Goal: Task Accomplishment & Management: Use online tool/utility

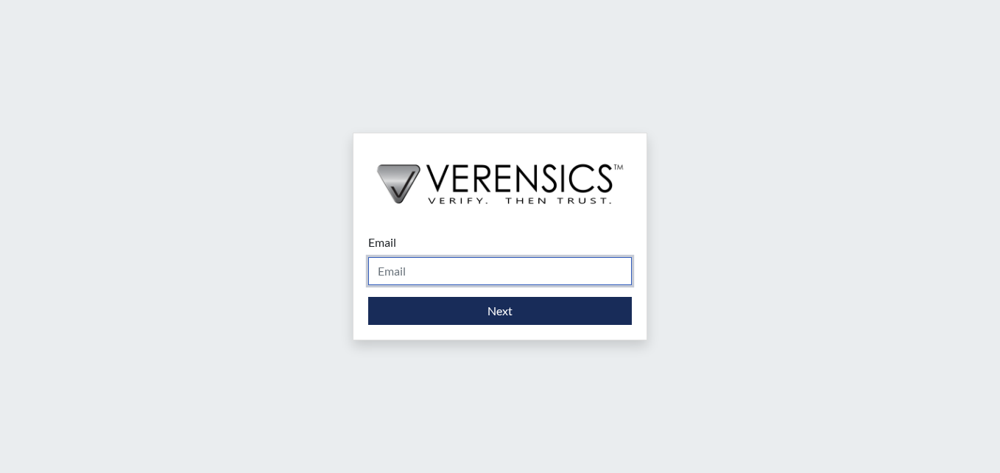
click at [445, 270] on input "Email" at bounding box center [500, 271] width 264 height 28
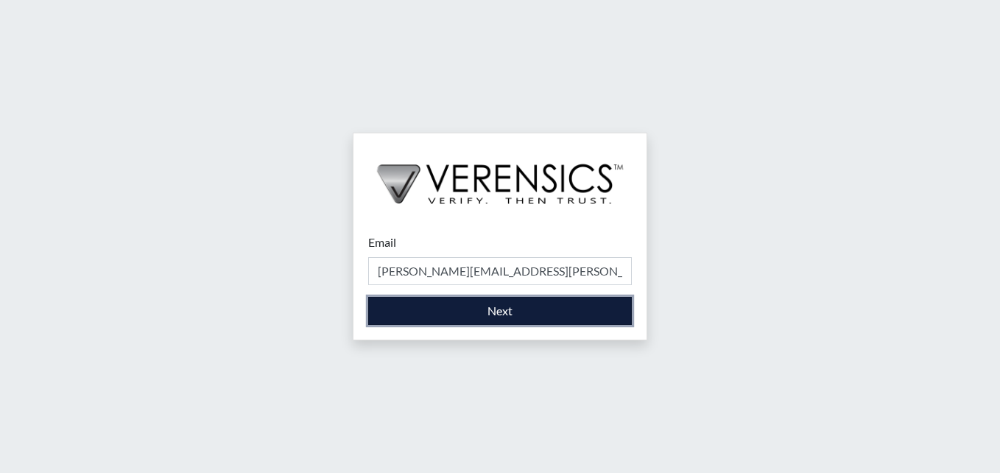
click at [478, 306] on button "Next" at bounding box center [500, 311] width 264 height 28
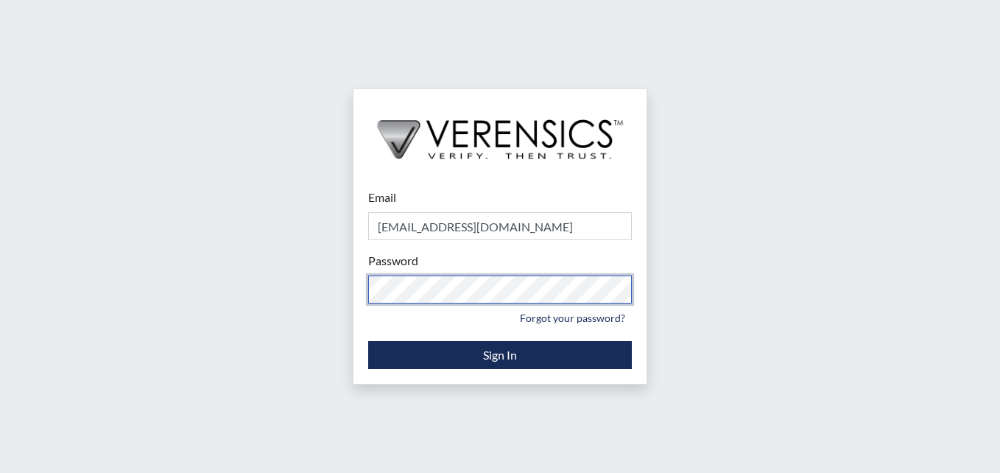
click at [215, 258] on div "Email [EMAIL_ADDRESS][DOMAIN_NAME] Please provide your email address. Password …" at bounding box center [500, 236] width 1000 height 473
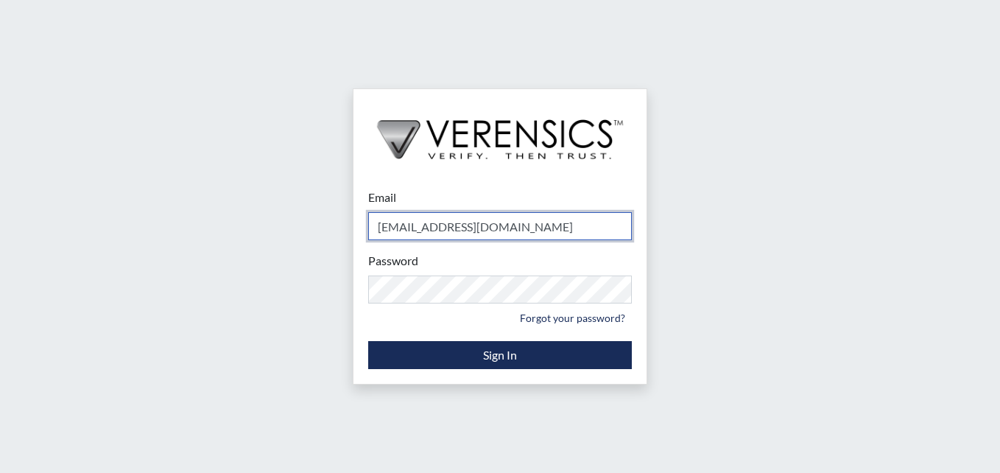
drag, startPoint x: 523, startPoint y: 231, endPoint x: 133, endPoint y: 170, distance: 395.0
click at [166, 177] on div "Email [EMAIL_ADDRESS][DOMAIN_NAME] Please provide your email address. Password …" at bounding box center [500, 236] width 1000 height 473
type input "[PERSON_NAME][EMAIL_ADDRESS][PERSON_NAME][DOMAIN_NAME]"
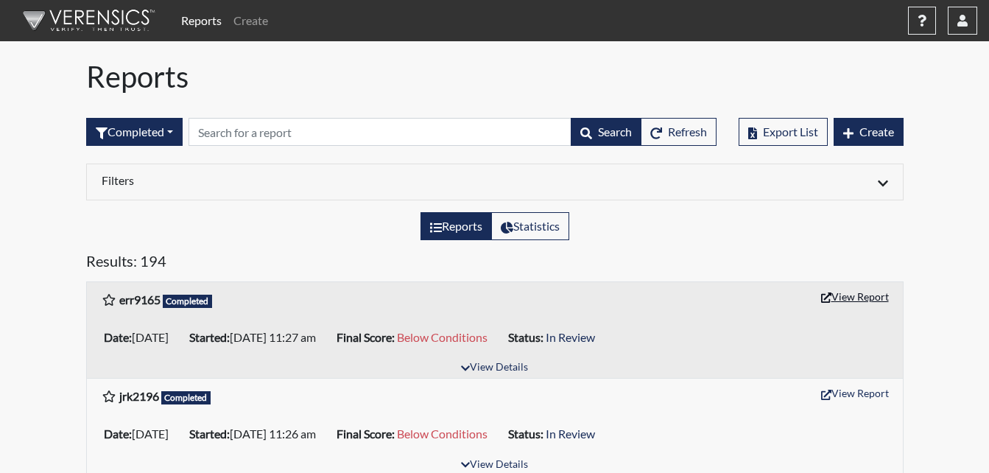
click at [861, 302] on button "View Report" at bounding box center [854, 296] width 81 height 23
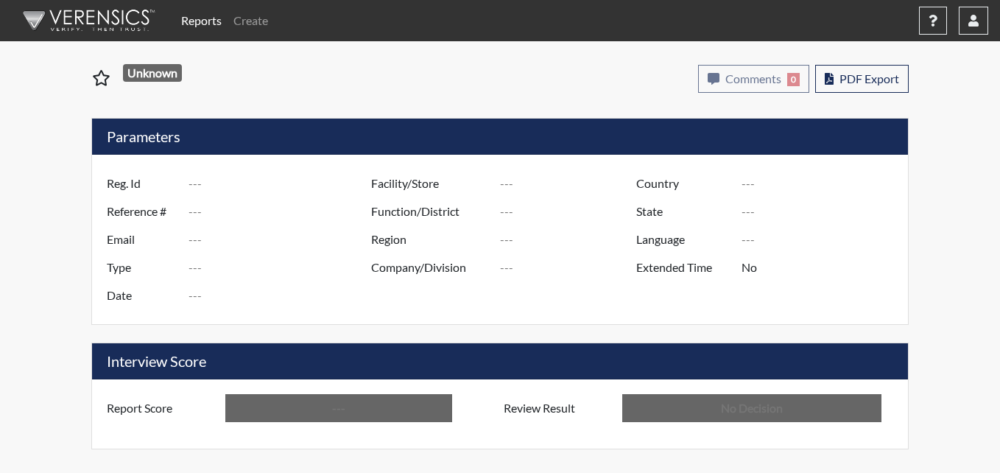
type input "err9165"
type input "51464"
type input "---"
type input "Corrections Pre-Employment"
type input "Sep 25, 2025"
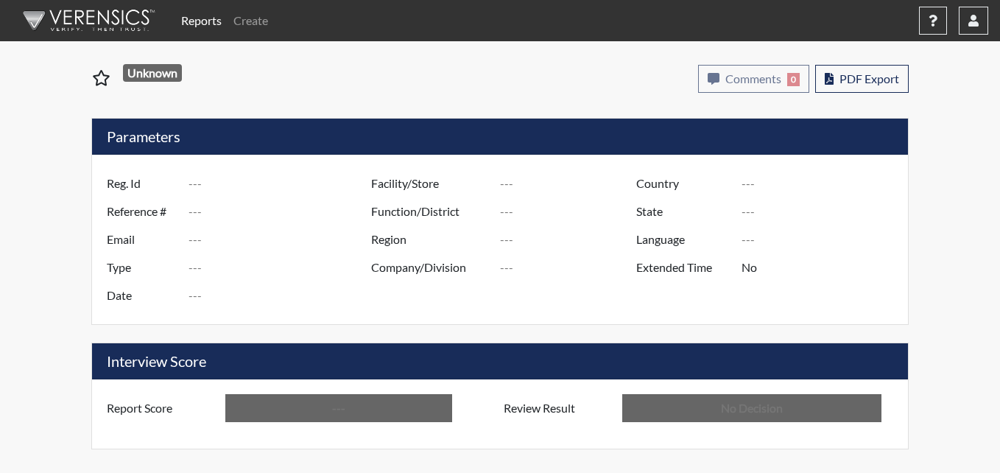
type input "Metro Re-Entry Facility"
type input "[GEOGRAPHIC_DATA]"
type input "[US_STATE]"
type input "English"
type input "Below Conditions"
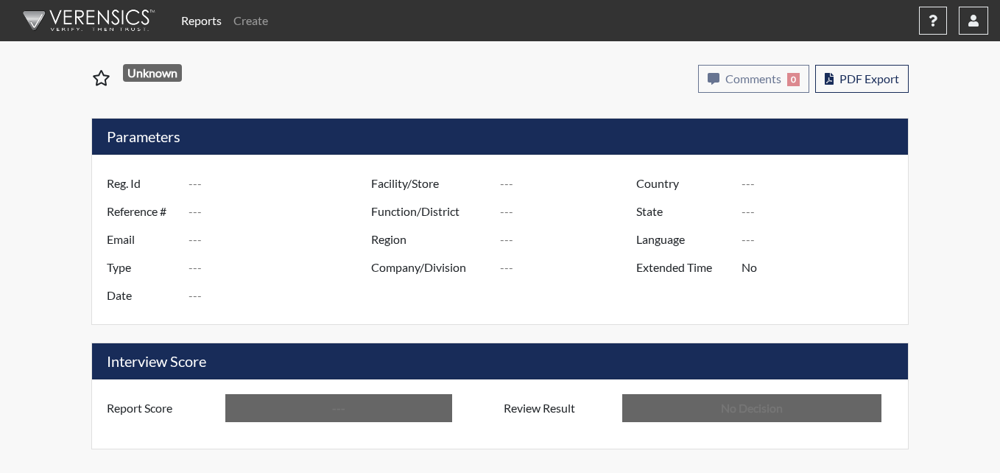
type input "In Review"
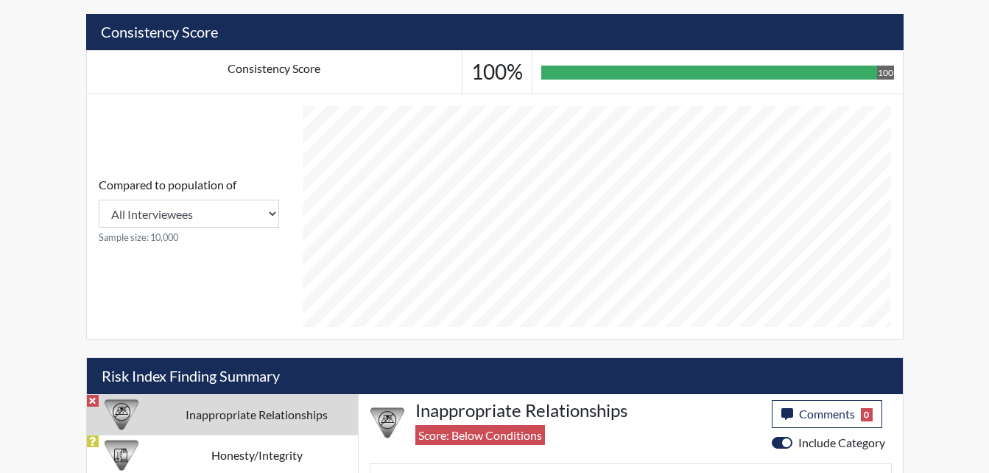
scroll to position [638, 0]
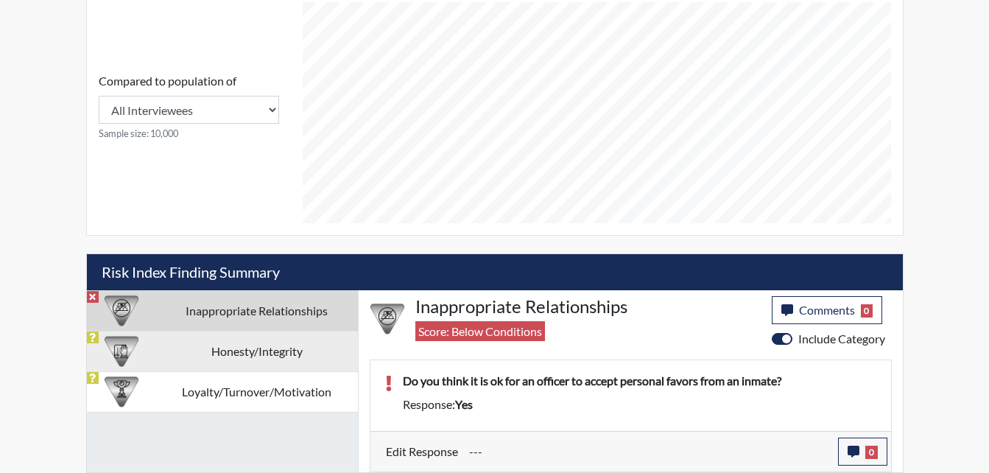
click at [256, 356] on td "Honesty/Integrity" at bounding box center [257, 351] width 202 height 40
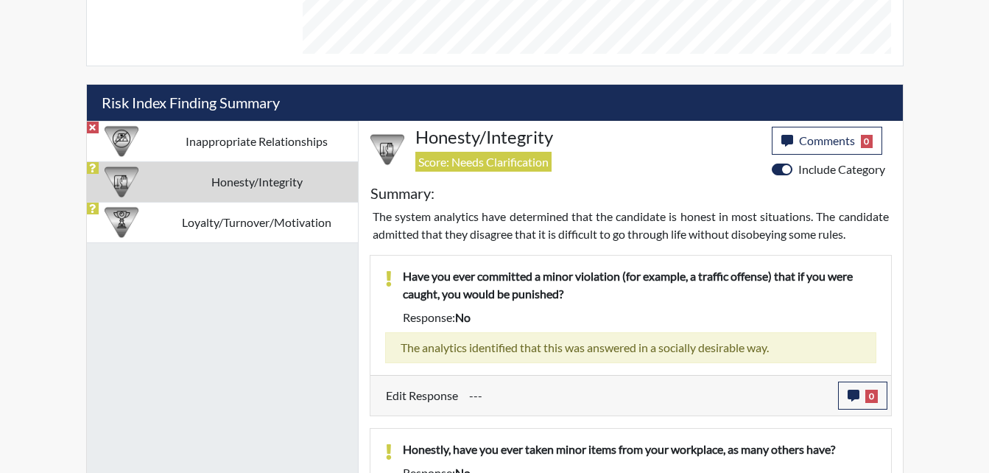
scroll to position [711, 0]
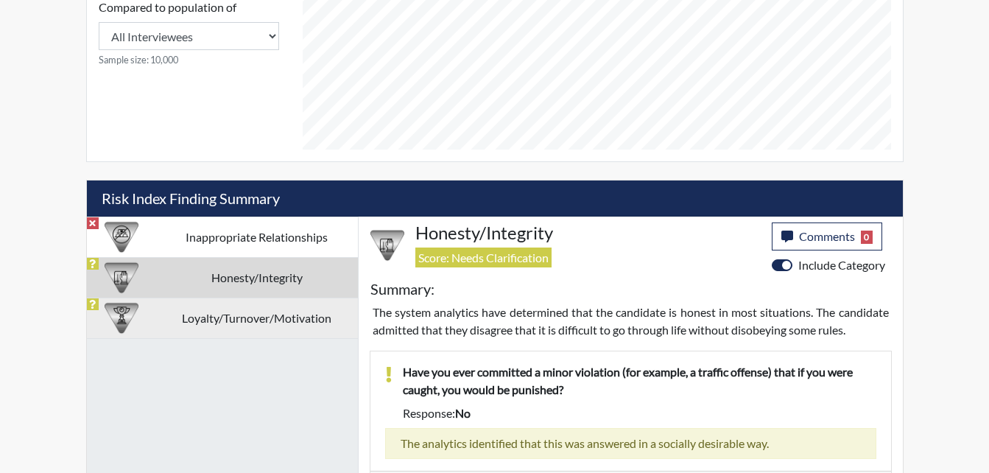
click at [278, 320] on td "Loyalty/Turnover/Motivation" at bounding box center [257, 317] width 202 height 40
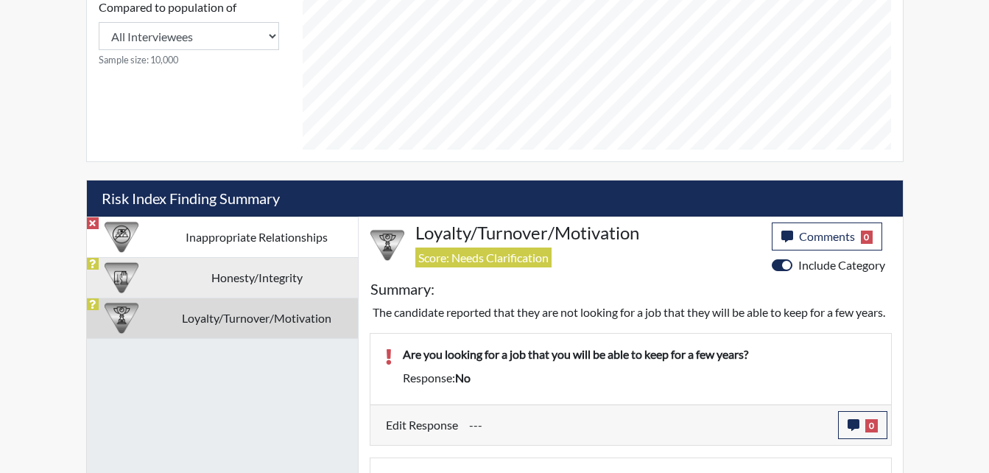
click at [279, 281] on td "Honesty/Integrity" at bounding box center [257, 277] width 202 height 40
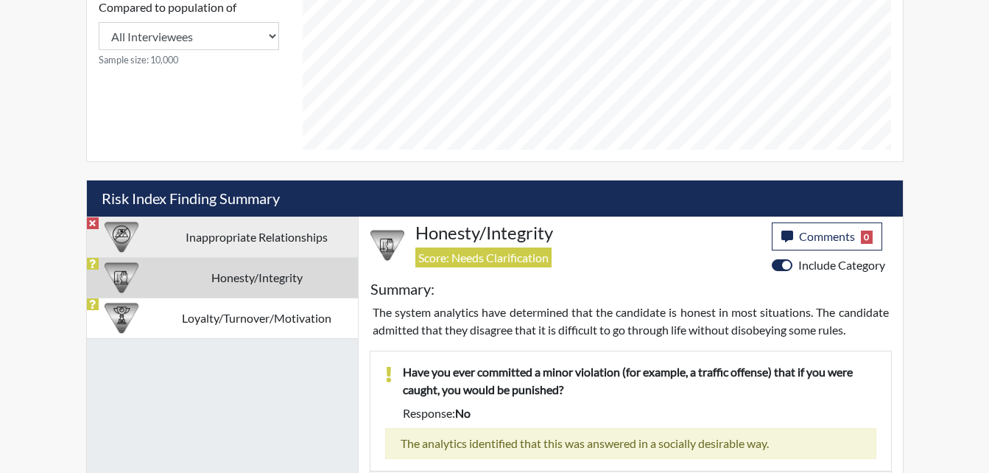
click at [253, 238] on td "Inappropriate Relationships" at bounding box center [257, 236] width 202 height 40
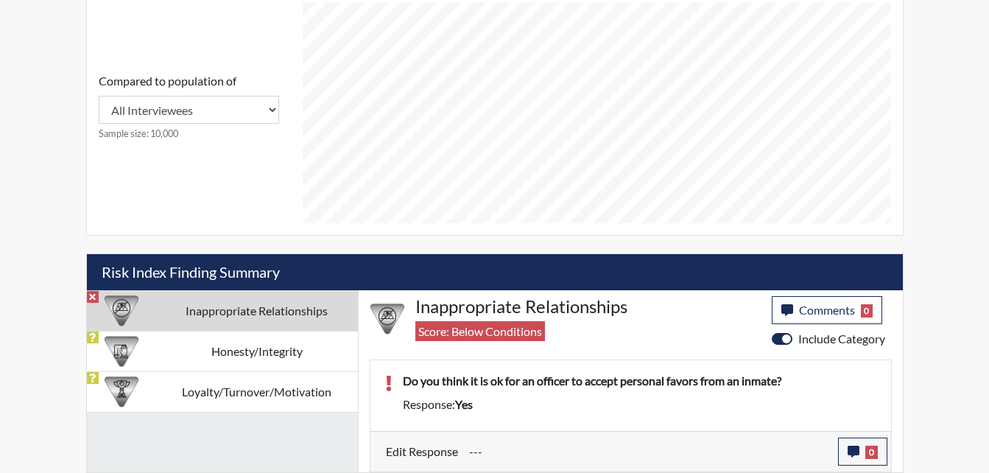
scroll to position [638, 0]
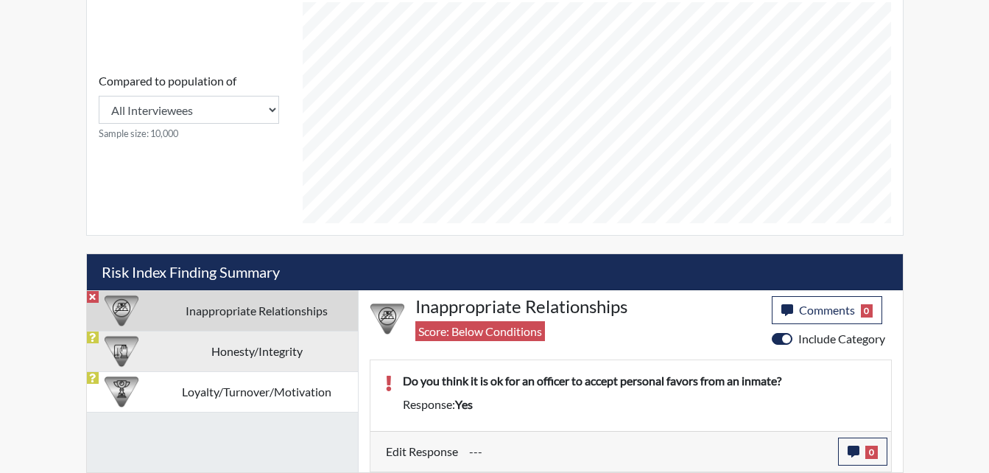
click at [253, 359] on td "Honesty/Integrity" at bounding box center [257, 351] width 202 height 40
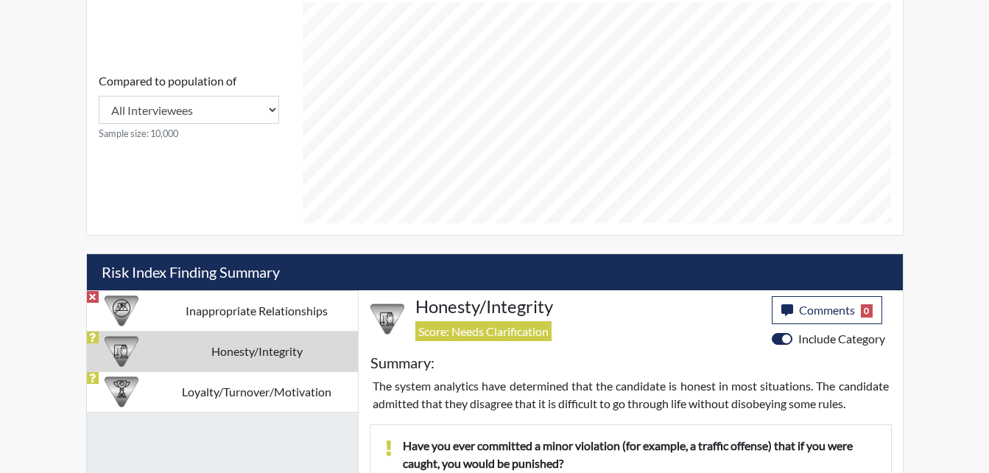
scroll to position [711, 0]
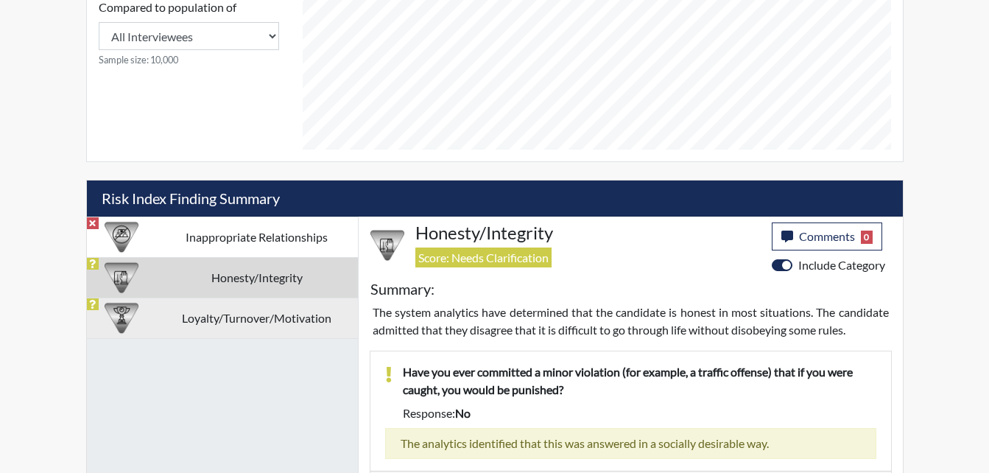
click at [236, 314] on td "Loyalty/Turnover/Motivation" at bounding box center [257, 317] width 202 height 40
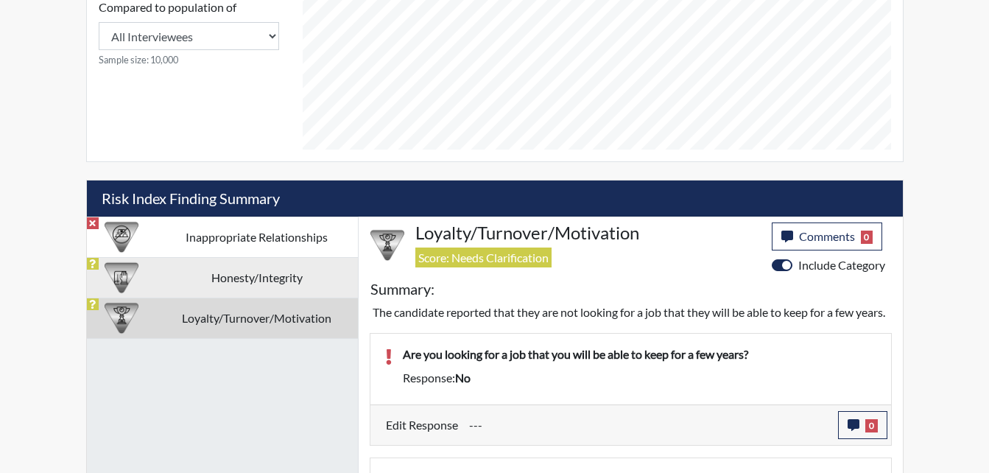
click at [248, 271] on td "Honesty/Integrity" at bounding box center [257, 277] width 202 height 40
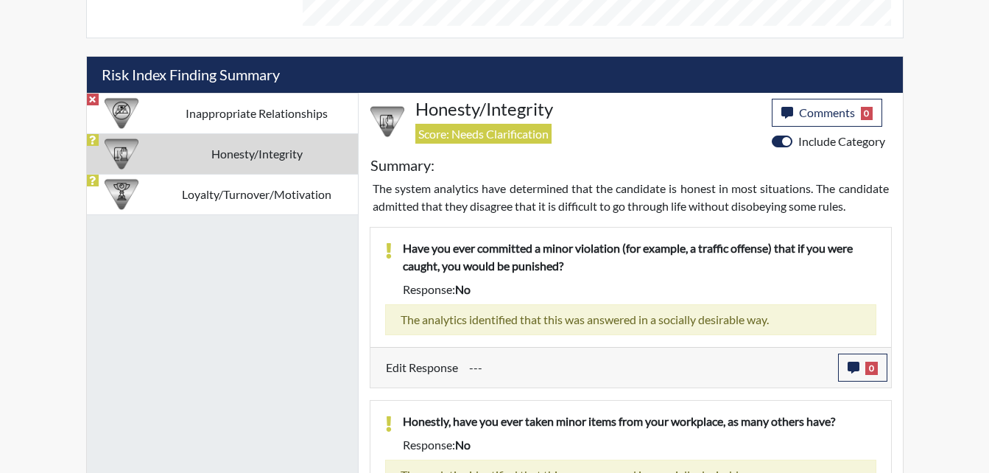
scroll to position [785, 0]
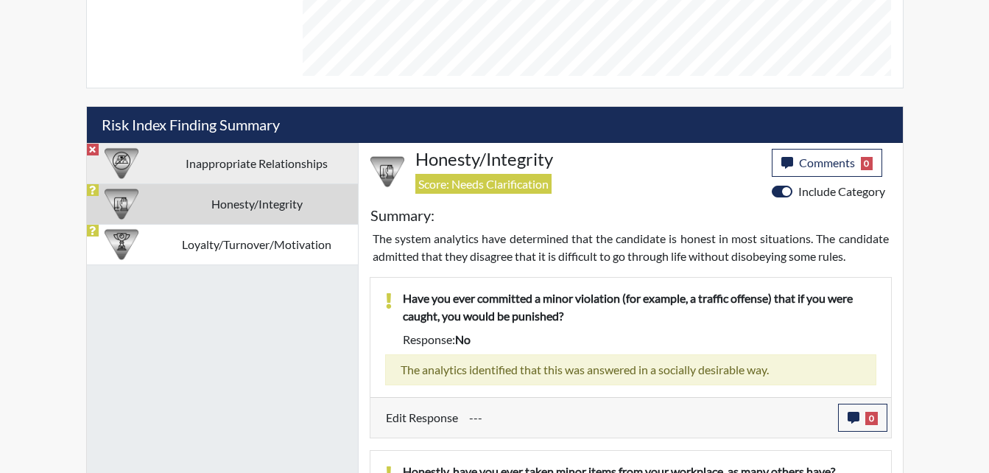
click at [269, 165] on td "Inappropriate Relationships" at bounding box center [257, 163] width 202 height 40
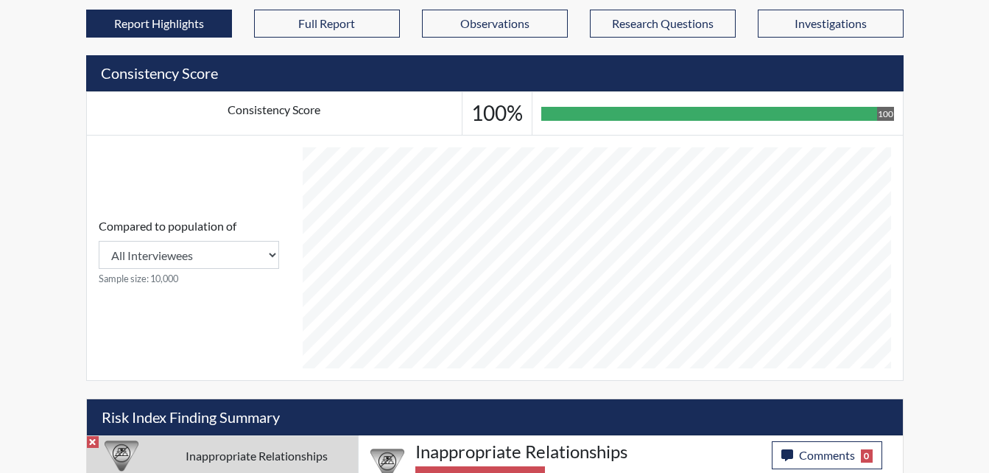
scroll to position [638, 0]
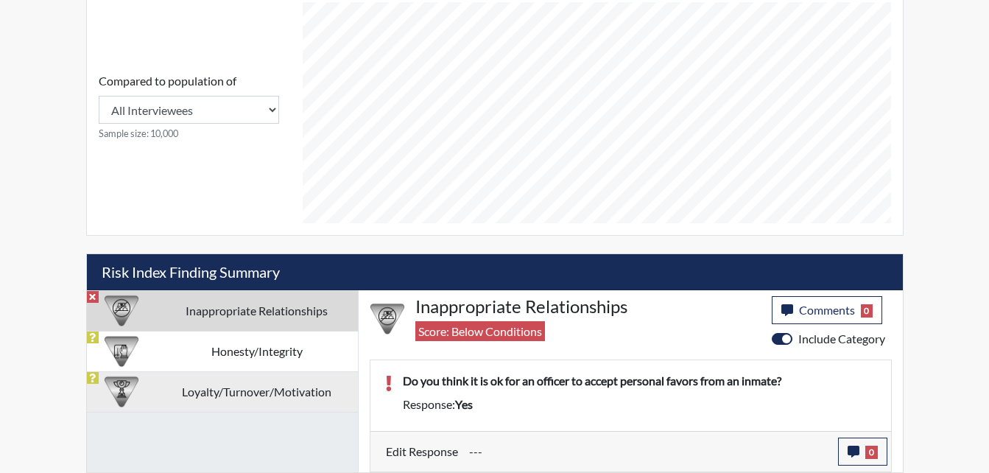
click at [225, 392] on td "Loyalty/Turnover/Motivation" at bounding box center [257, 391] width 202 height 40
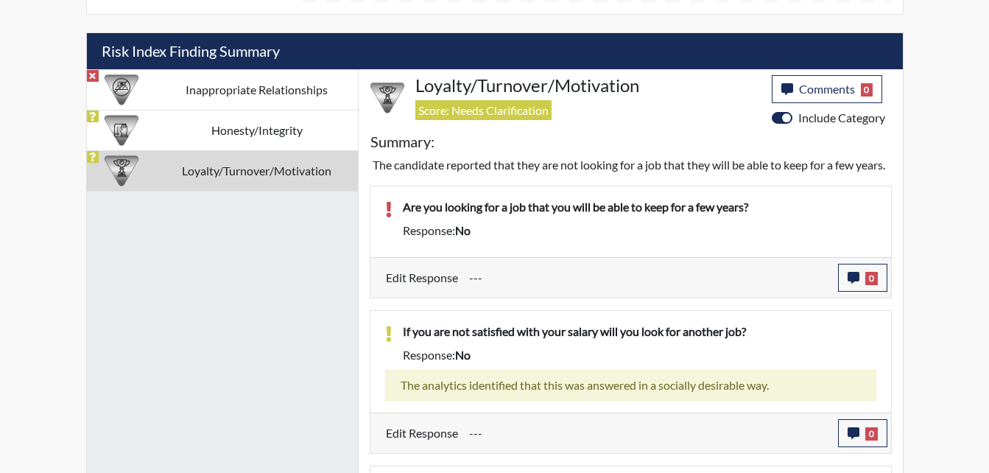
scroll to position [785, 0]
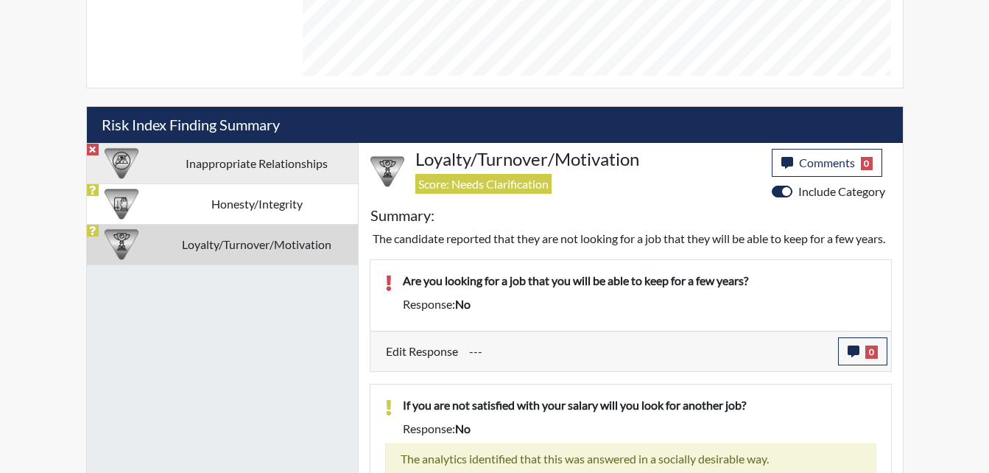
click at [234, 169] on td "Inappropriate Relationships" at bounding box center [257, 163] width 202 height 40
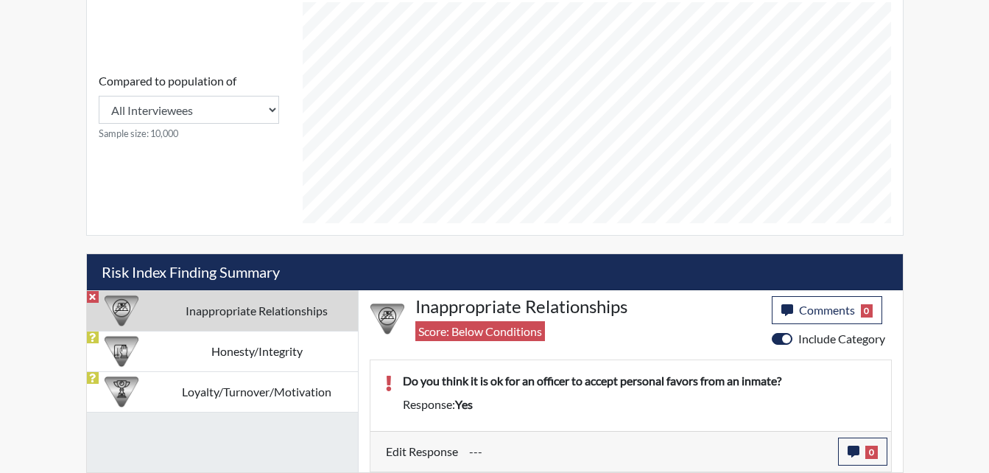
scroll to position [638, 0]
click at [856, 447] on icon "button" at bounding box center [854, 451] width 12 height 12
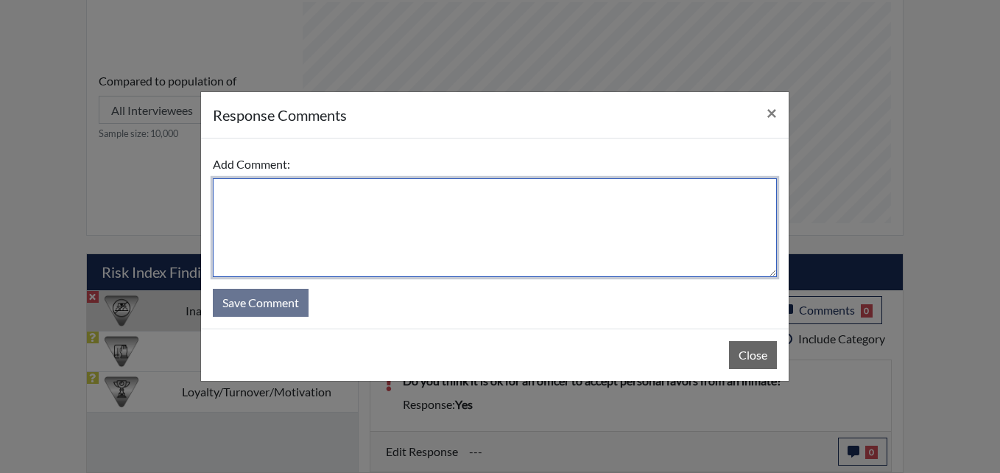
click at [507, 235] on textarea at bounding box center [495, 227] width 564 height 99
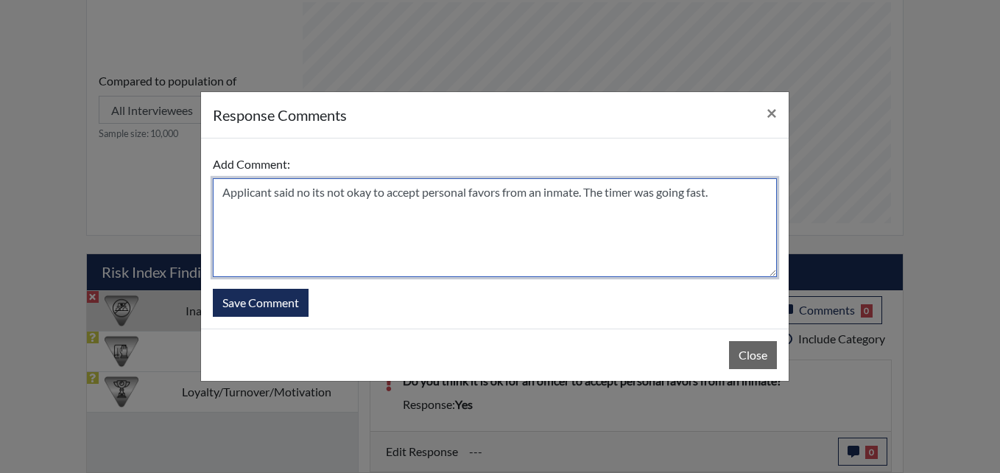
drag, startPoint x: 726, startPoint y: 199, endPoint x: 609, endPoint y: 195, distance: 117.1
click at [609, 195] on textarea "Applicant said no its not okay to accept personal favors from an inmate. The ti…" at bounding box center [495, 227] width 564 height 99
click at [309, 193] on textarea "Applicant said no it's not okay to accept personal favors from an inmate. The a…" at bounding box center [495, 227] width 564 height 99
type textarea "Applicant said no, it's not okay to accept personal favors from an inmate. The …"
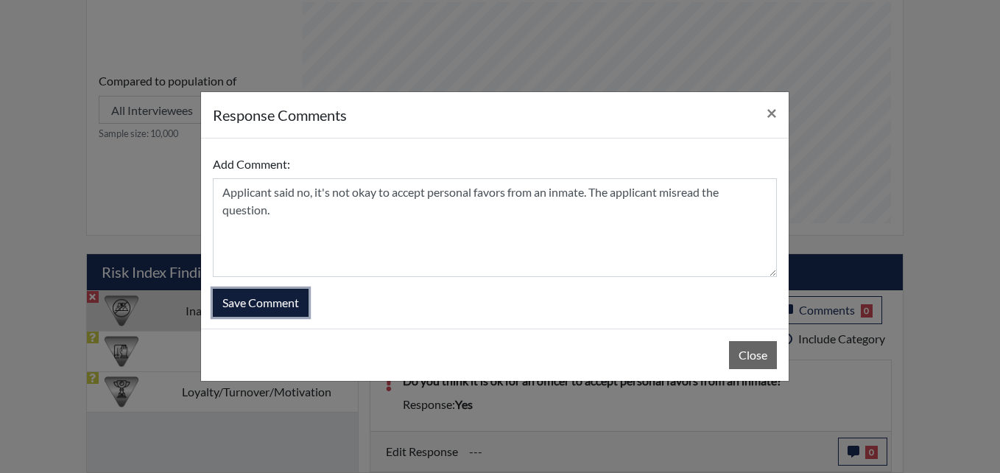
click at [274, 303] on button "Save Comment" at bounding box center [261, 303] width 96 height 28
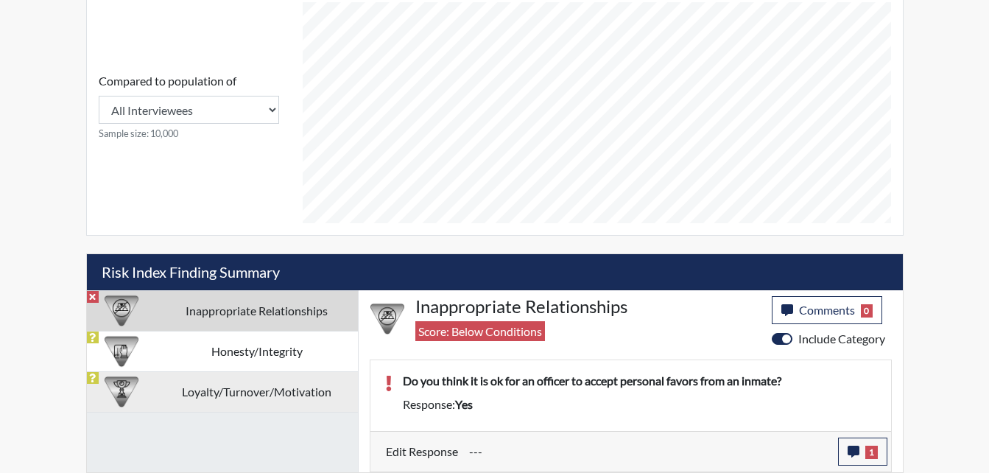
scroll to position [244, 612]
click at [266, 392] on td "Loyalty/Turnover/Motivation" at bounding box center [257, 391] width 202 height 40
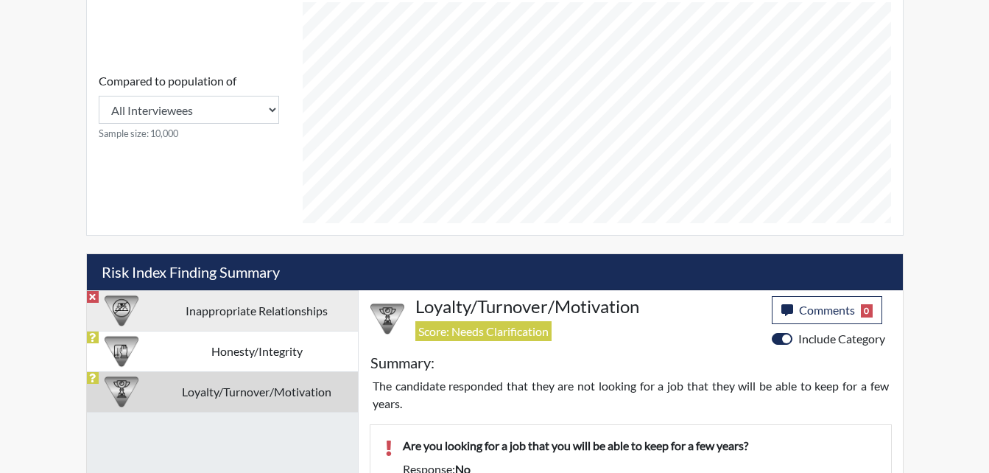
click at [215, 308] on td "Inappropriate Relationships" at bounding box center [257, 310] width 202 height 40
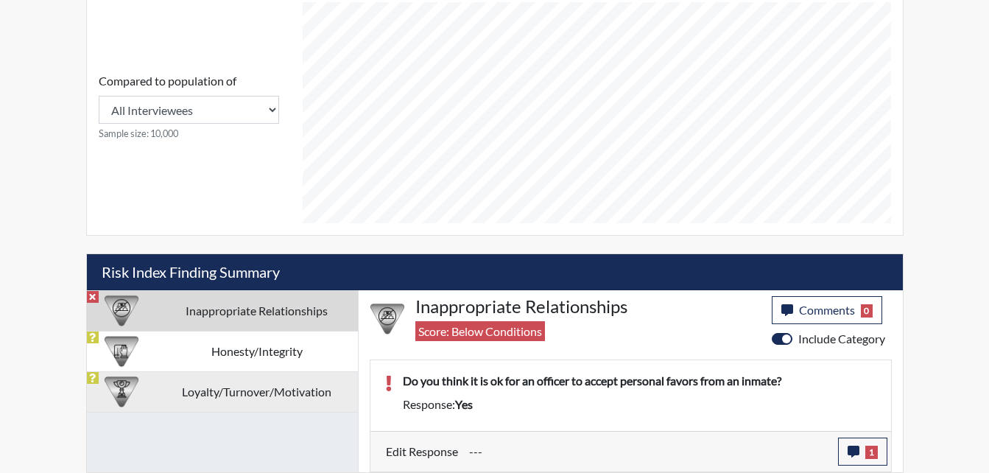
click at [179, 384] on td "Loyalty/Turnover/Motivation" at bounding box center [257, 391] width 202 height 40
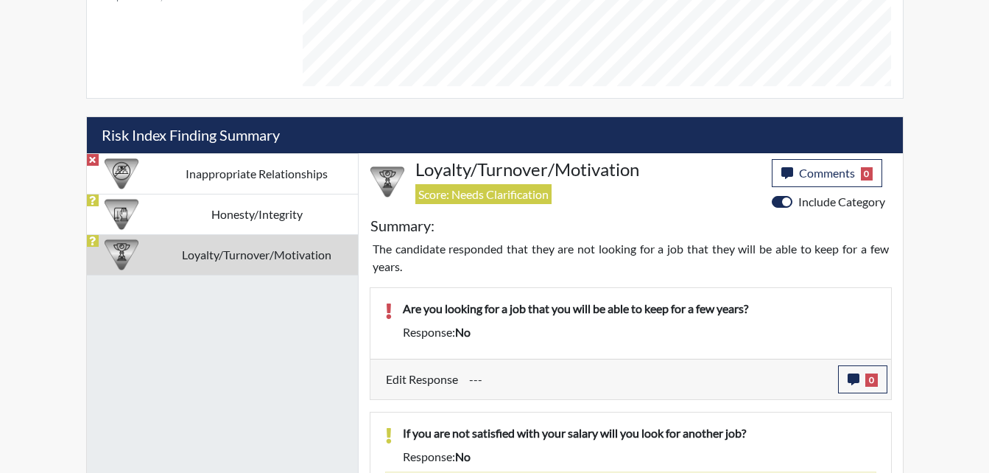
scroll to position [785, 0]
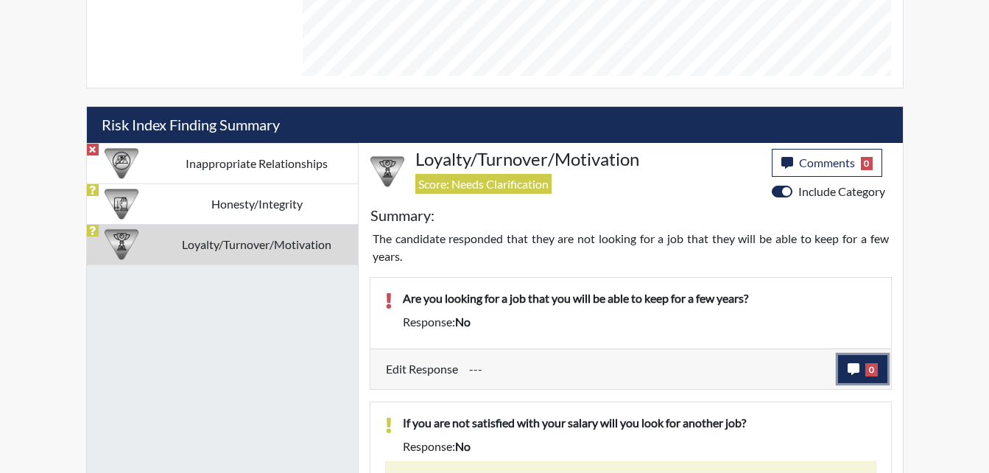
click at [852, 369] on icon "button" at bounding box center [854, 369] width 12 height 12
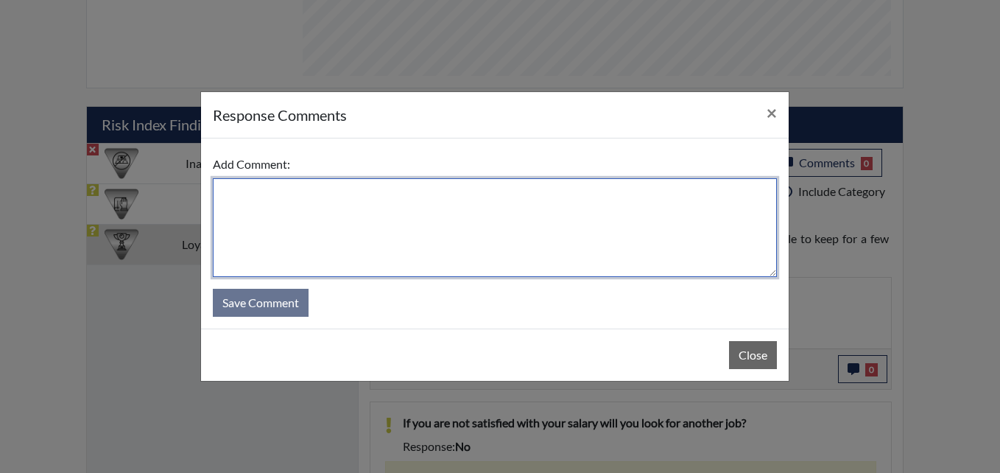
click at [468, 225] on textarea at bounding box center [495, 227] width 564 height 99
type textarea "The applicant said ye"
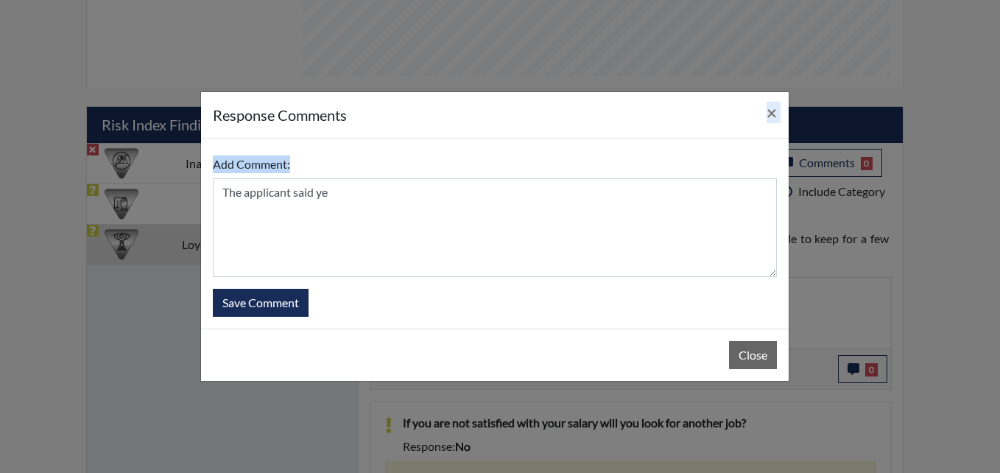
drag, startPoint x: 485, startPoint y: 108, endPoint x: 638, endPoint y: 151, distance: 159.0
click at [638, 151] on div "response Comments × Add Comment: The applicant said ye Save Comment Close" at bounding box center [494, 236] width 589 height 290
drag, startPoint x: 638, startPoint y: 151, endPoint x: 771, endPoint y: 113, distance: 138.0
click at [771, 113] on span "×" at bounding box center [772, 112] width 10 height 21
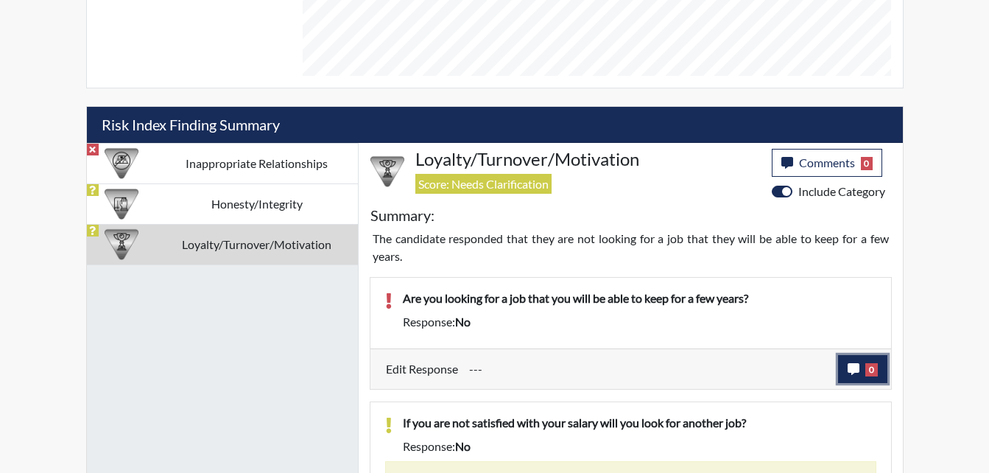
click at [852, 365] on icon "button" at bounding box center [854, 369] width 12 height 12
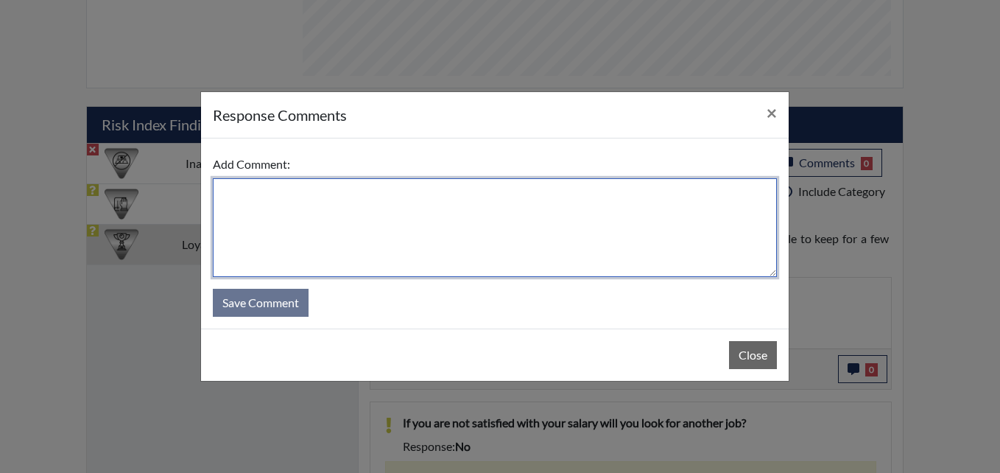
click at [337, 227] on textarea at bounding box center [495, 227] width 564 height 99
type textarea "T"
type textarea "Y"
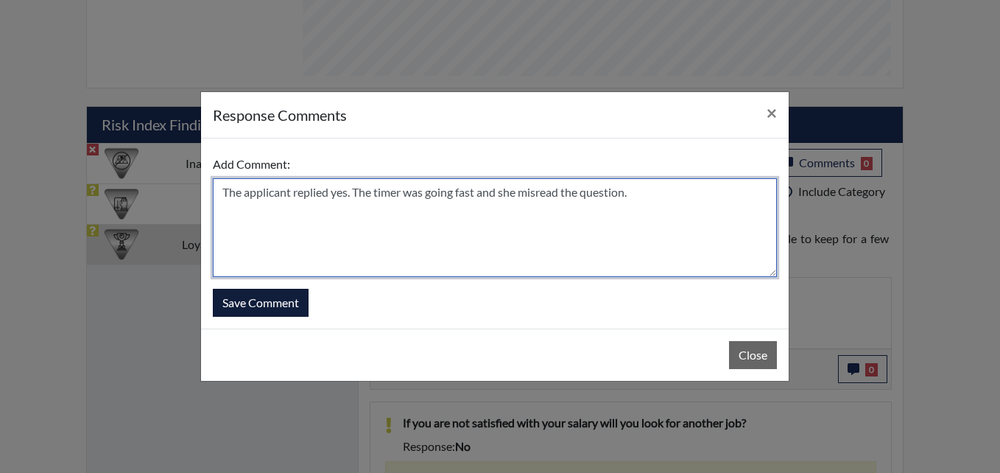
type textarea "The applicant replied yes. The timer was going fast and she misread the questio…"
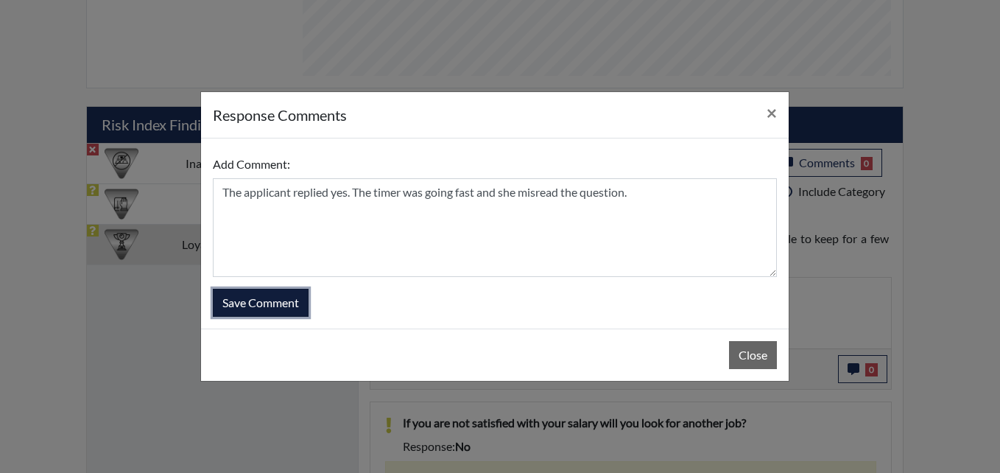
click at [266, 306] on button "Save Comment" at bounding box center [261, 303] width 96 height 28
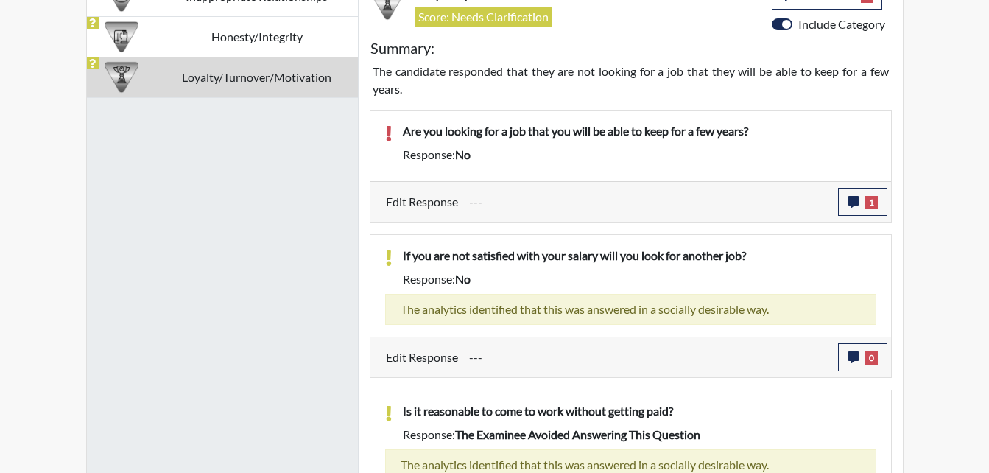
scroll to position [957, 0]
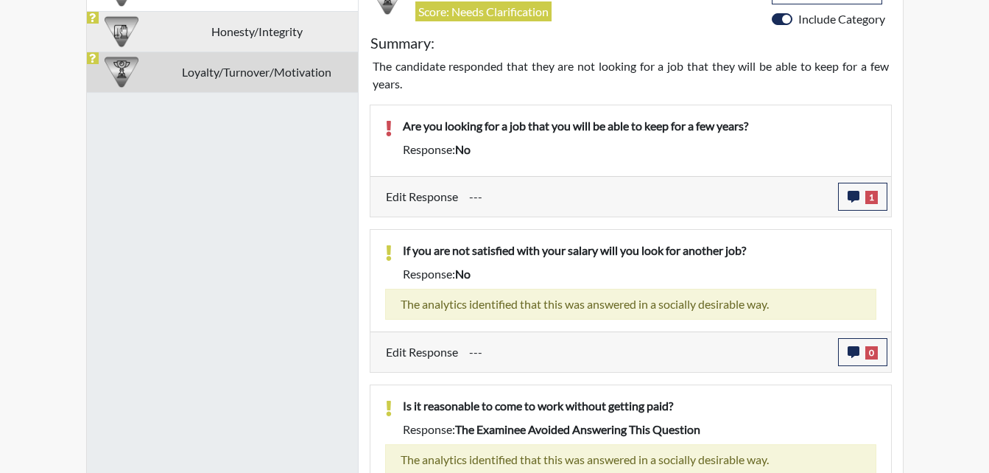
click at [244, 34] on td "Honesty/Integrity" at bounding box center [257, 31] width 202 height 40
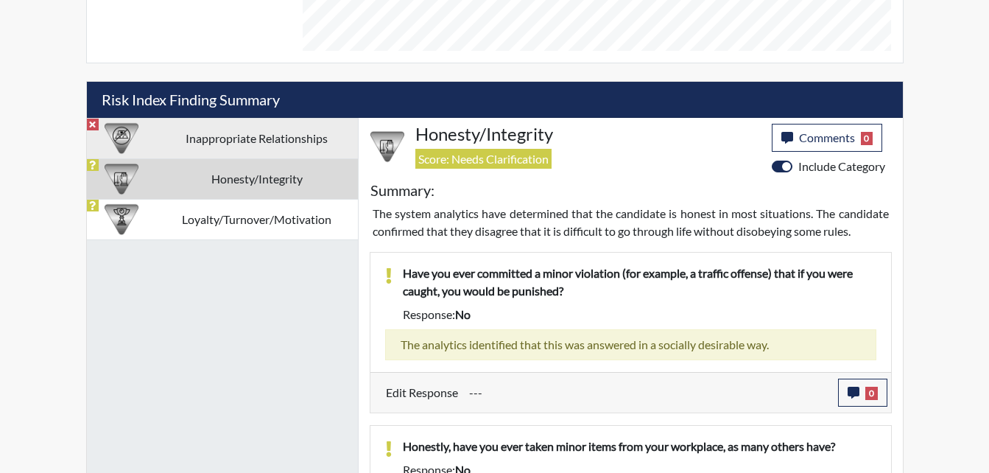
click at [224, 135] on td "Inappropriate Relationships" at bounding box center [257, 138] width 202 height 40
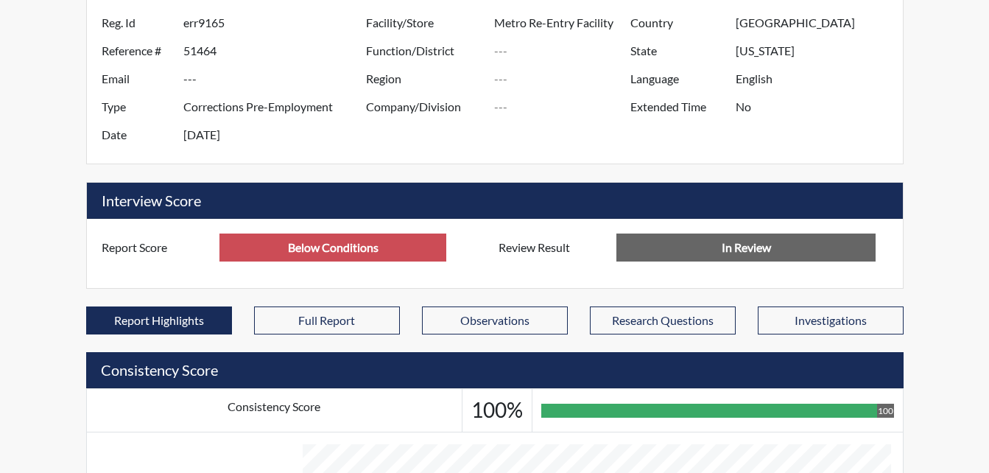
scroll to position [0, 0]
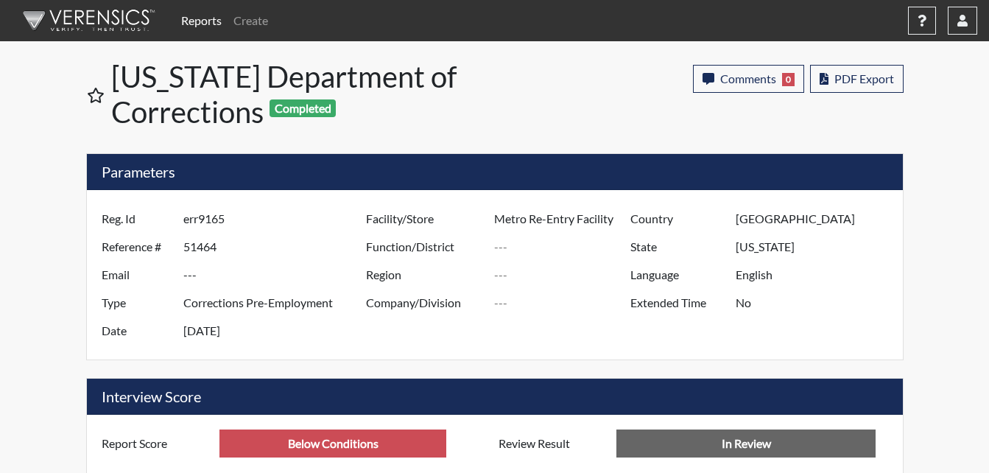
drag, startPoint x: 243, startPoint y: 219, endPoint x: 157, endPoint y: 211, distance: 86.5
click at [157, 211] on div "Reg. Id err9165" at bounding box center [230, 219] width 279 height 28
